Goal: Navigation & Orientation: Find specific page/section

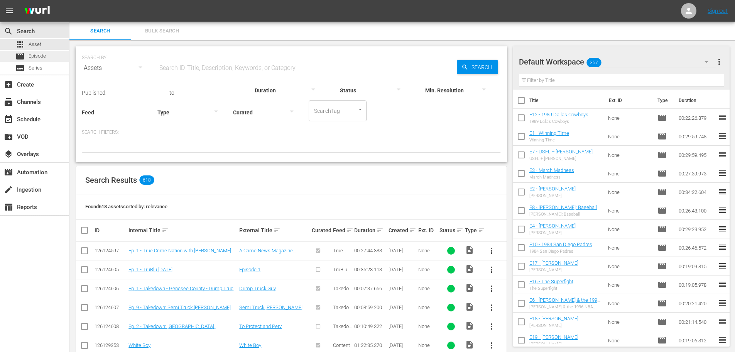
click at [34, 56] on span "Episode" at bounding box center [37, 56] width 17 height 8
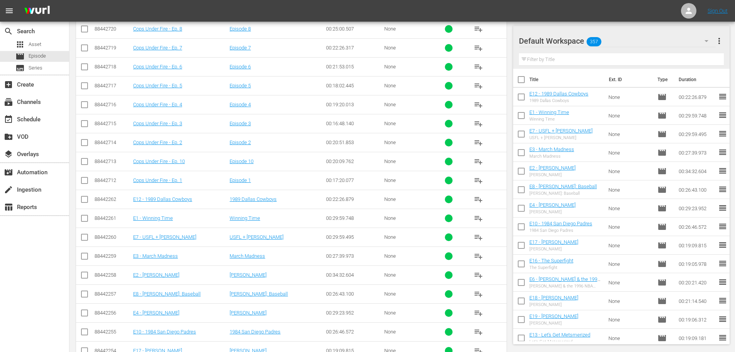
scroll to position [232, 0]
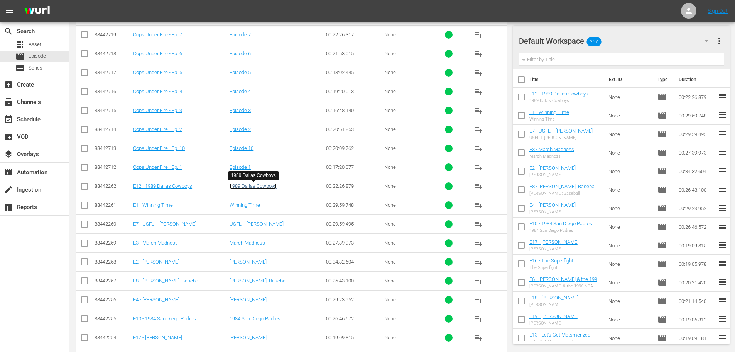
click at [258, 188] on link "1989 Dallas Cowboys" at bounding box center [253, 186] width 47 height 6
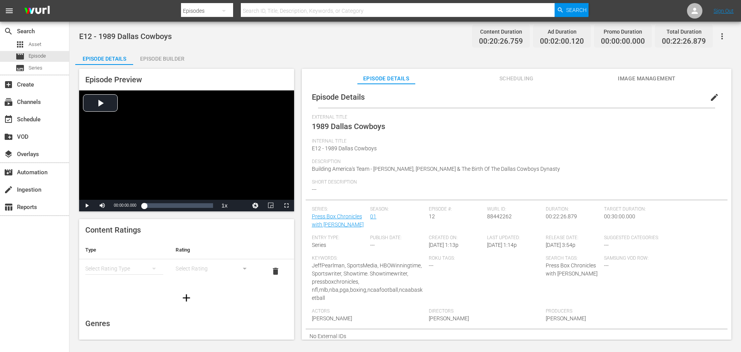
scroll to position [2, 0]
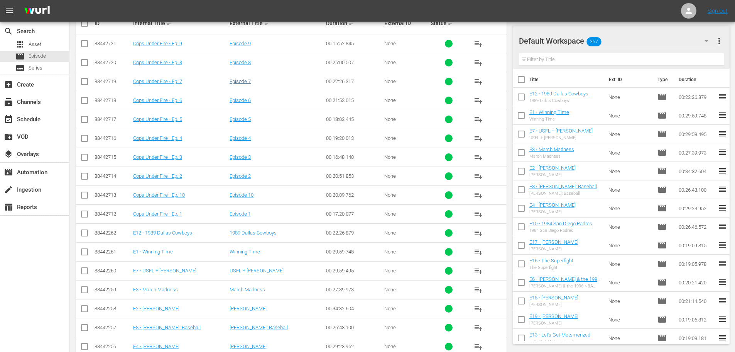
scroll to position [194, 0]
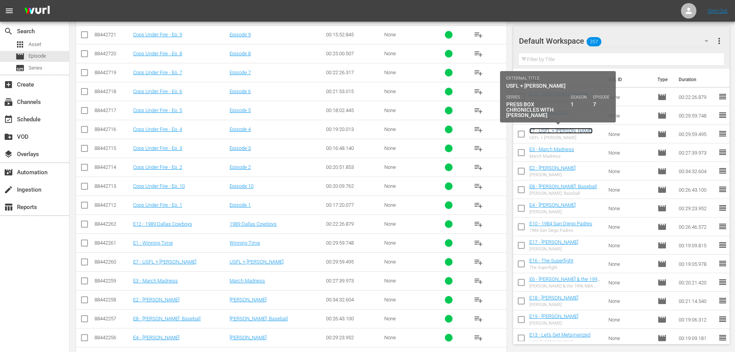
click at [554, 132] on link "E7 - USFL + [PERSON_NAME]" at bounding box center [561, 131] width 63 height 6
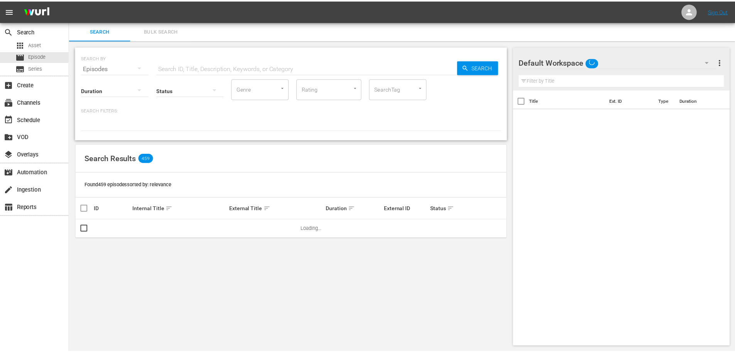
scroll to position [1, 0]
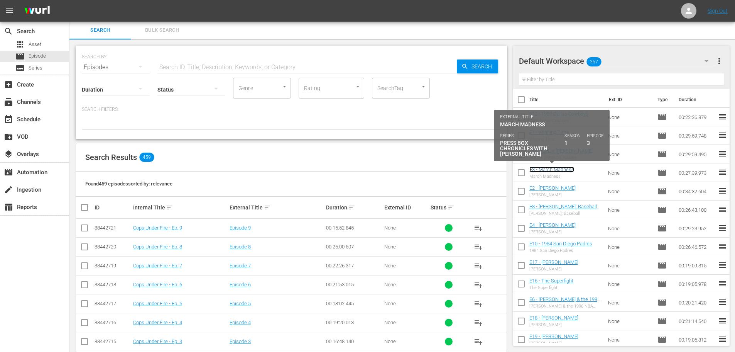
click at [551, 169] on link "E3 - March Madness" at bounding box center [552, 169] width 45 height 6
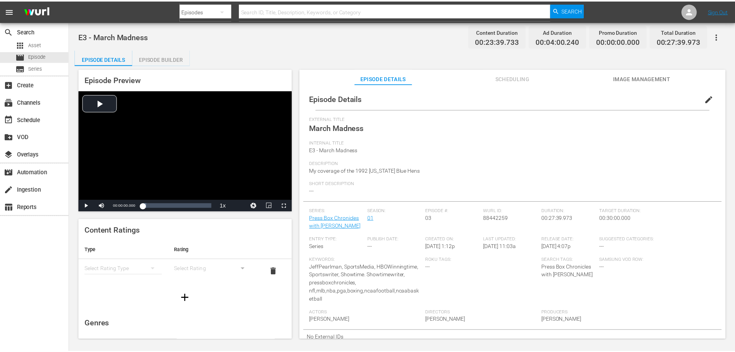
scroll to position [1, 0]
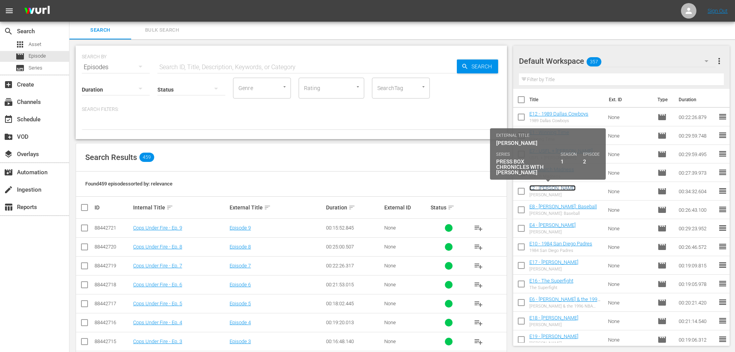
click at [559, 190] on link "E2 - [PERSON_NAME]" at bounding box center [553, 188] width 46 height 6
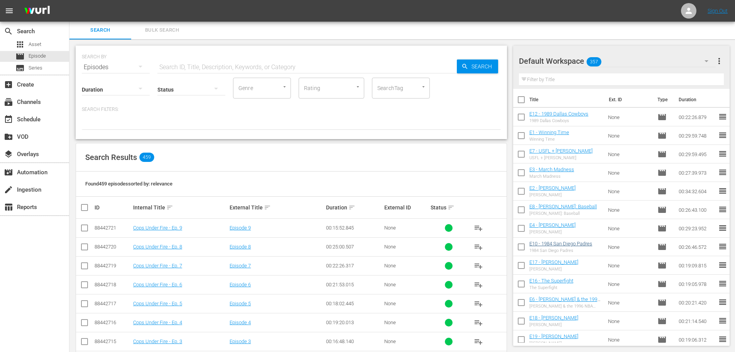
scroll to position [39, 0]
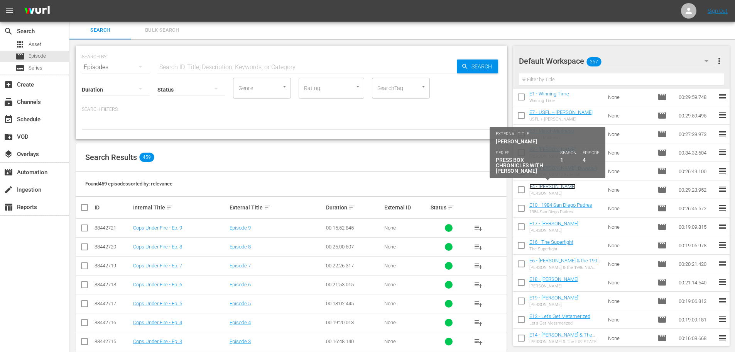
click at [541, 185] on link "E4 - [PERSON_NAME]" at bounding box center [553, 186] width 46 height 6
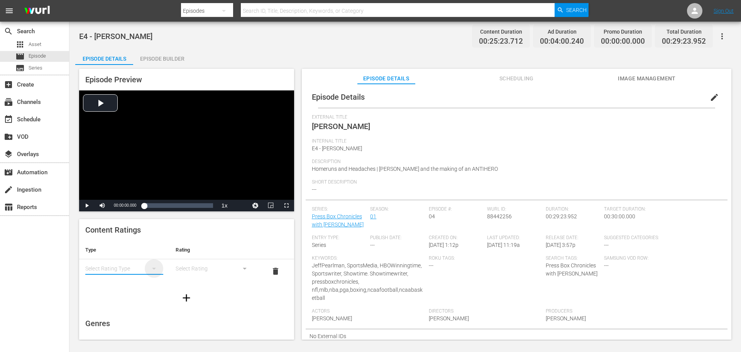
click at [151, 266] on icon "simple table" at bounding box center [153, 268] width 9 height 9
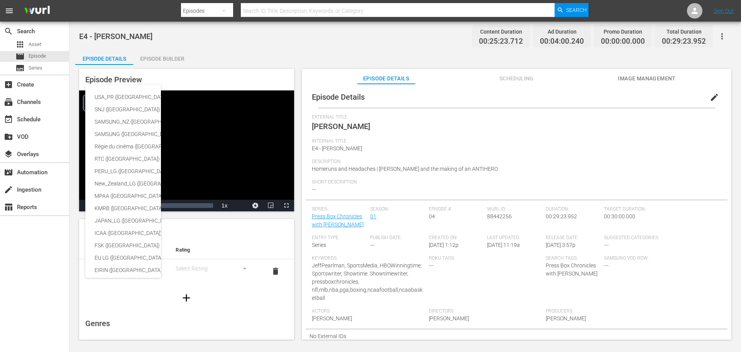
click at [284, 326] on div "USA_PR ([GEOGRAPHIC_DATA]) SNJ ([GEOGRAPHIC_DATA]) SAMSUNG_NZ ([GEOGRAPHIC_DATA…" at bounding box center [370, 176] width 741 height 352
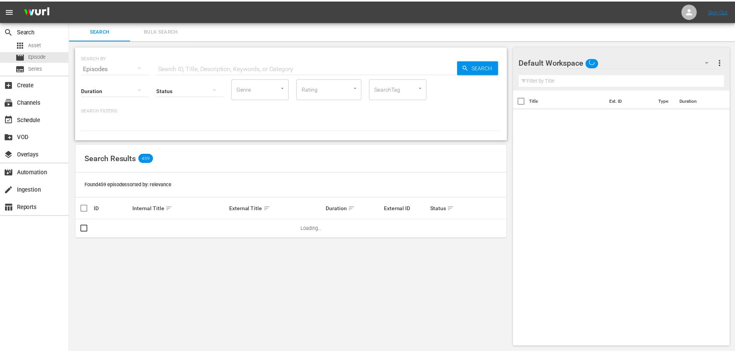
scroll to position [1, 0]
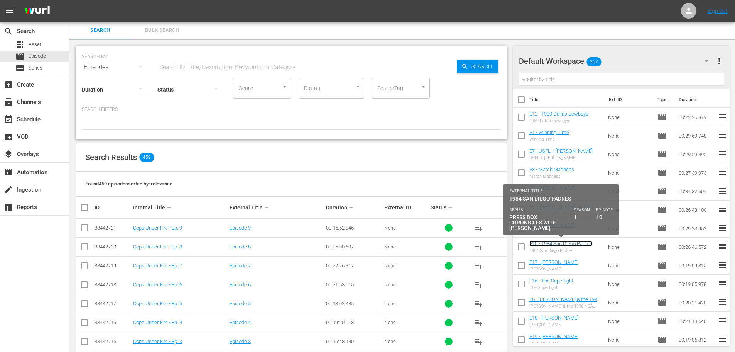
click at [564, 244] on link "E10 - 1984 San Diego Padres" at bounding box center [561, 244] width 63 height 6
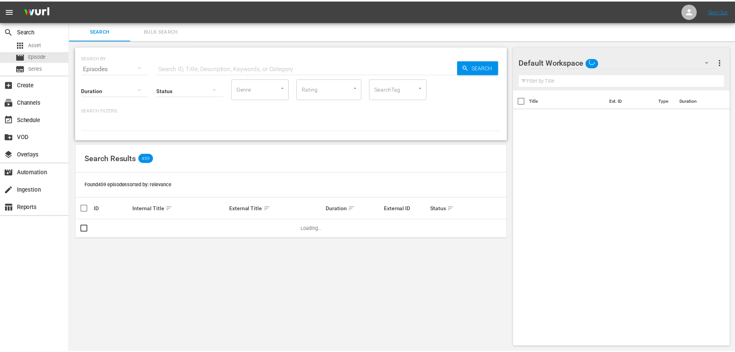
scroll to position [1, 0]
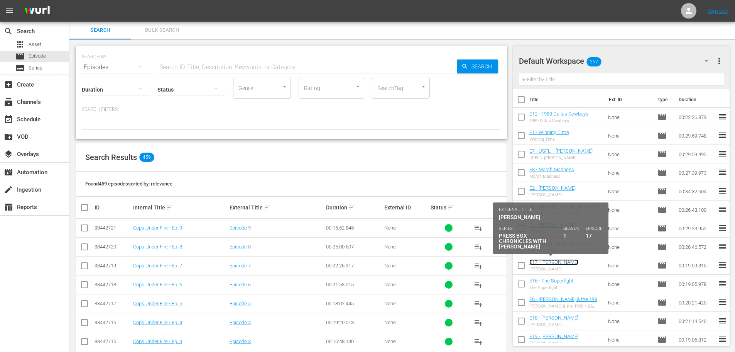
click at [551, 263] on link "E17 - [PERSON_NAME]" at bounding box center [554, 262] width 49 height 6
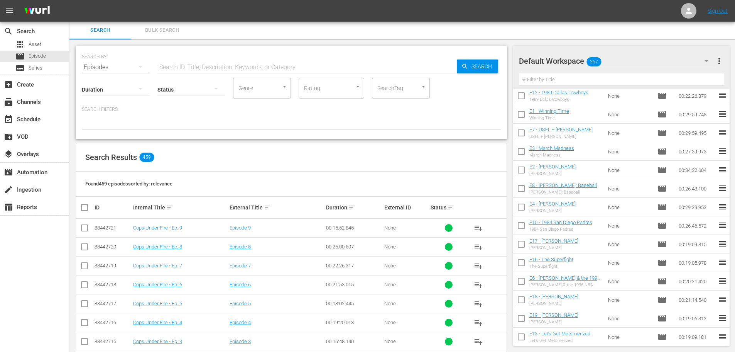
scroll to position [39, 0]
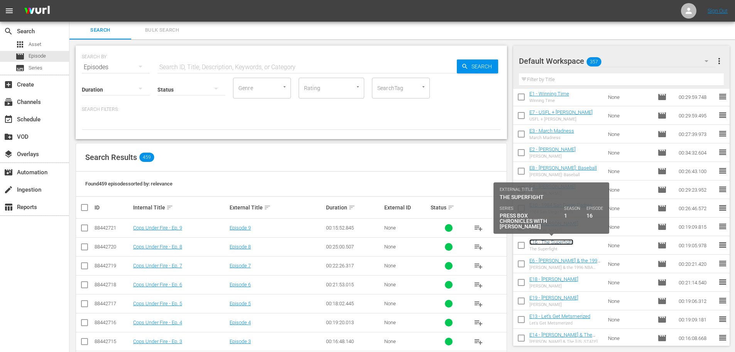
click at [557, 239] on link "E16 - The Superfight" at bounding box center [552, 242] width 44 height 6
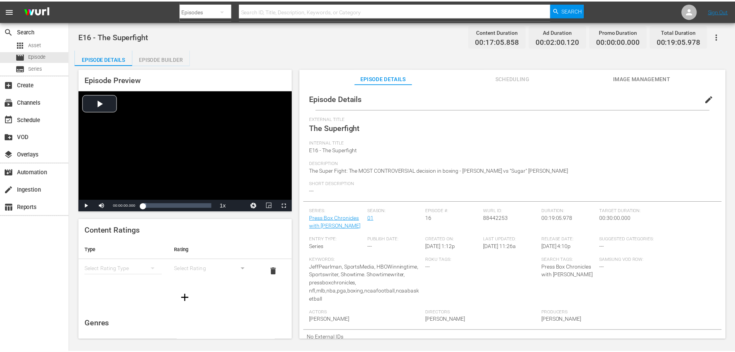
scroll to position [1, 0]
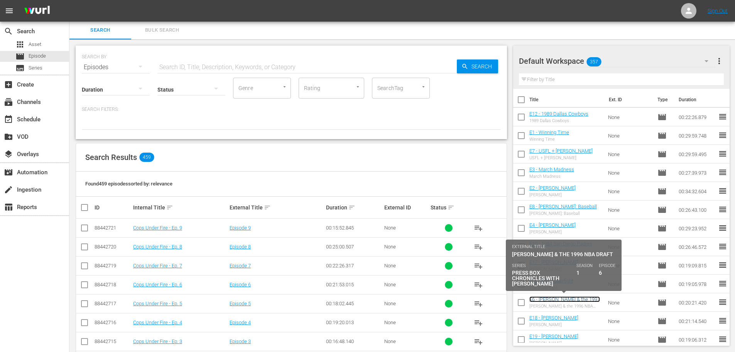
click at [555, 298] on link "E6 - [PERSON_NAME] & the 1996 NBA Draft" at bounding box center [565, 302] width 71 height 12
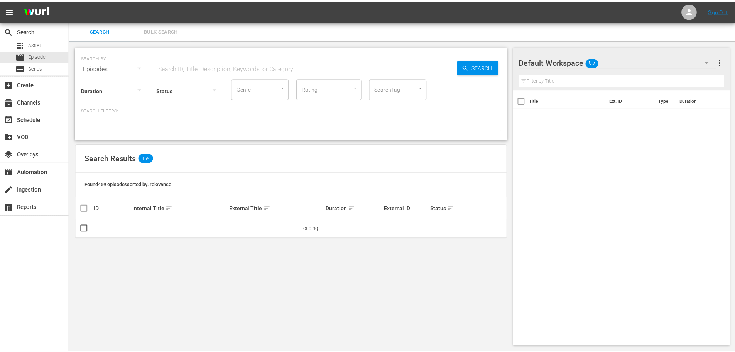
scroll to position [1, 0]
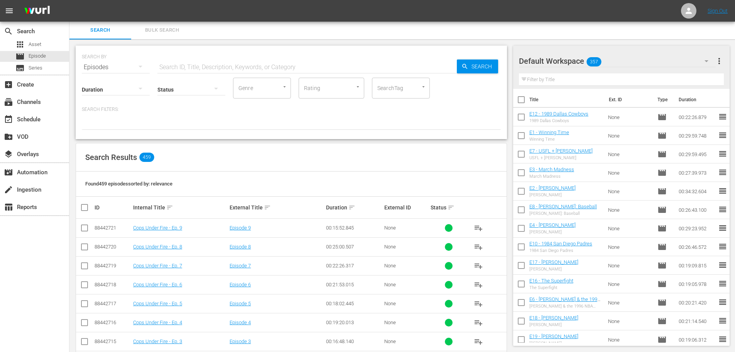
click at [555, 320] on div "E18 - [PERSON_NAME] [PERSON_NAME]" at bounding box center [554, 321] width 49 height 12
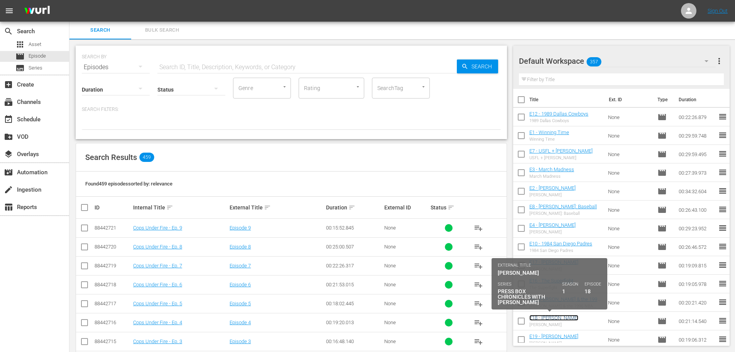
click at [556, 317] on link "E18 - [PERSON_NAME]" at bounding box center [554, 318] width 49 height 6
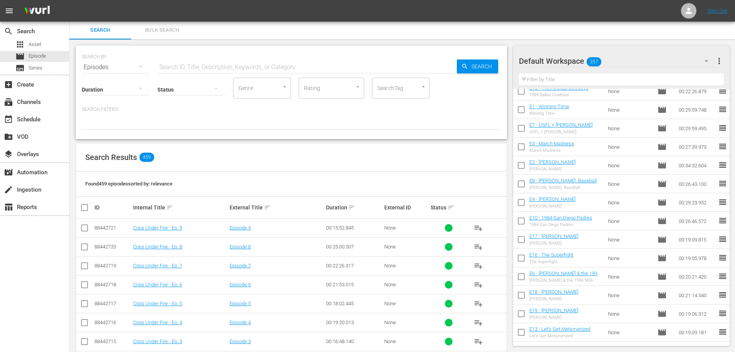
scroll to position [39, 0]
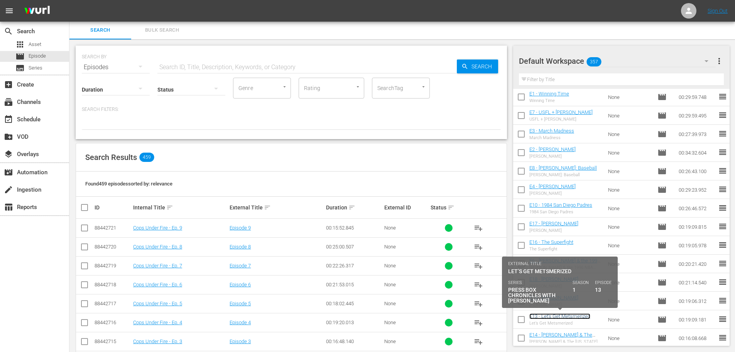
click at [560, 318] on link "E13 - Let’s Get Metsmerized" at bounding box center [560, 316] width 61 height 6
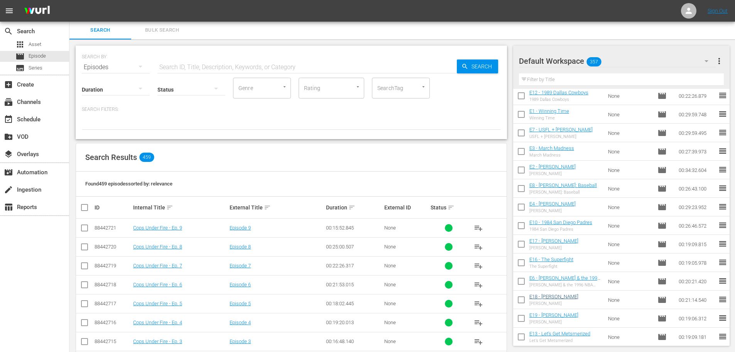
scroll to position [39, 0]
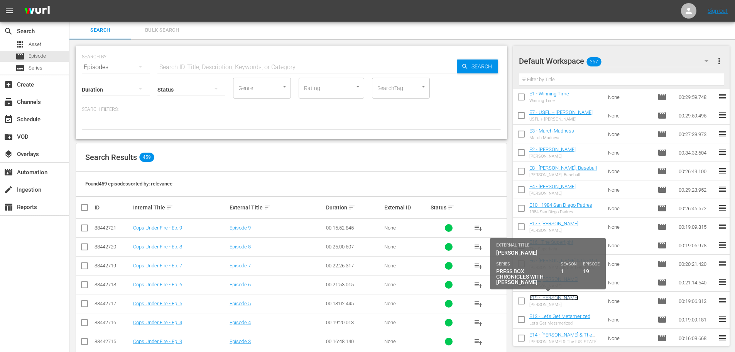
click at [557, 297] on link "E19 - [PERSON_NAME]" at bounding box center [554, 298] width 49 height 6
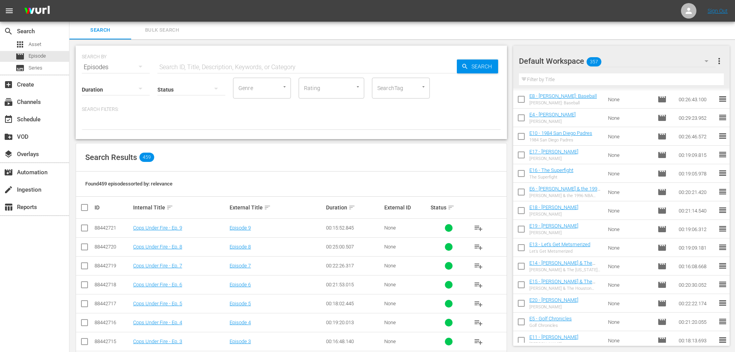
scroll to position [116, 0]
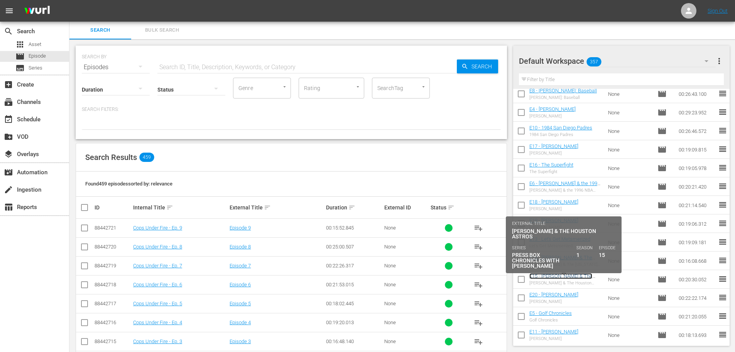
click at [568, 276] on link "E15 - [PERSON_NAME] & The Houston Astros" at bounding box center [561, 279] width 63 height 12
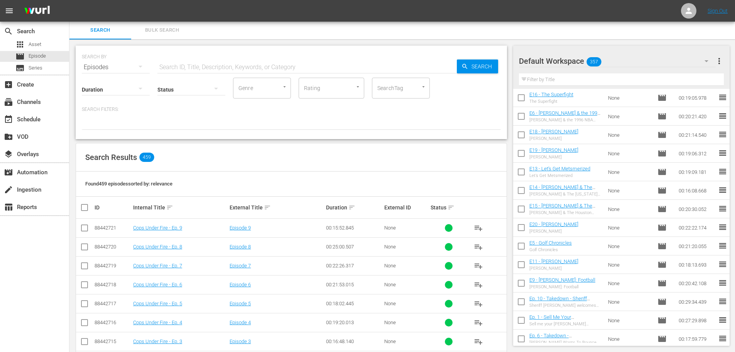
scroll to position [193, 0]
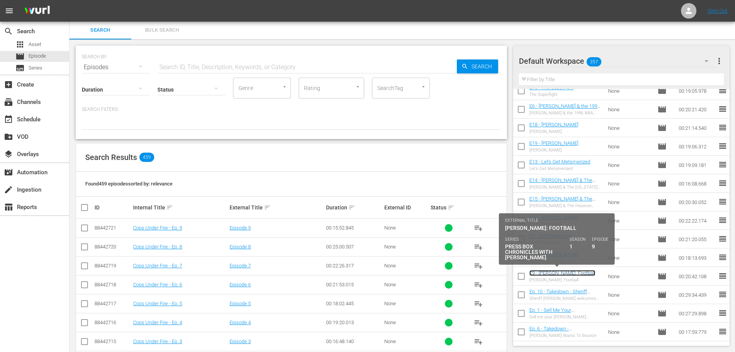
click at [571, 273] on link "E9 - [PERSON_NAME]: Football" at bounding box center [563, 273] width 66 height 6
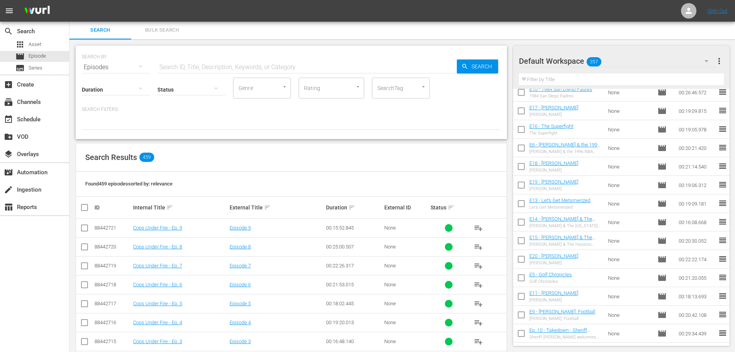
scroll to position [232, 0]
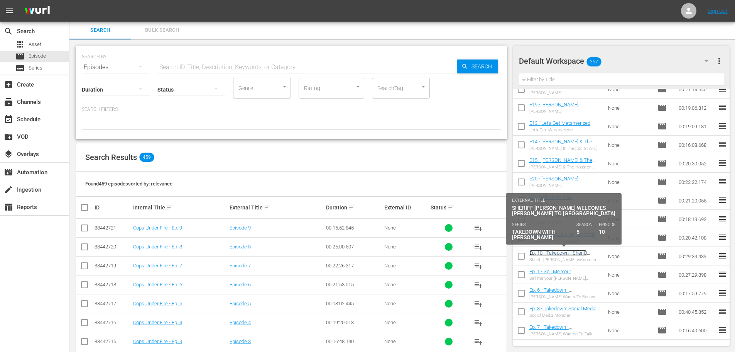
click at [566, 250] on link "Ep. 10 - Takedown - Sheriff [PERSON_NAME] welcomes [PERSON_NAME] to [PERSON_NAM…" at bounding box center [560, 264] width 61 height 29
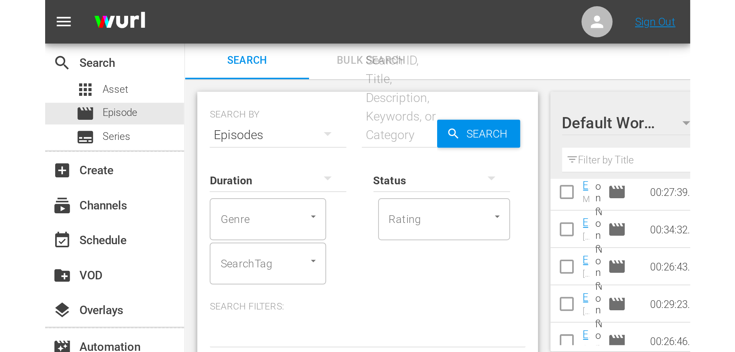
scroll to position [77, 0]
